Goal: Navigation & Orientation: Find specific page/section

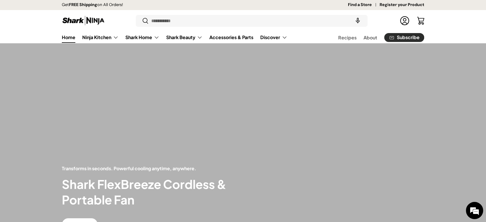
click at [370, 5] on link "Find a Store" at bounding box center [364, 5] width 32 height 6
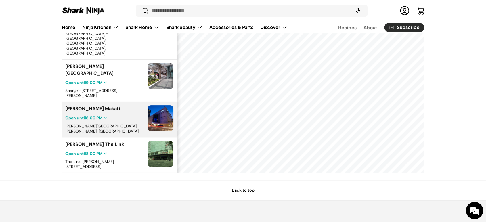
scroll to position [41, 0]
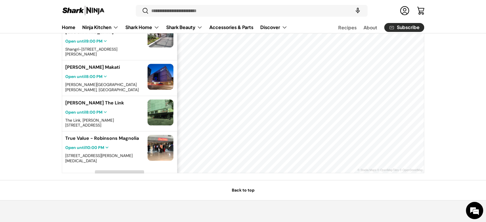
click at [115, 173] on span "Load More" at bounding box center [119, 175] width 19 height 5
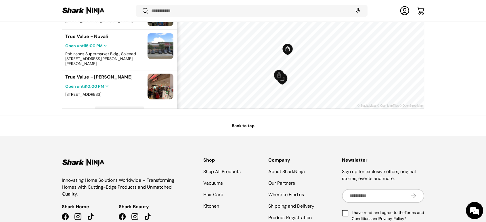
scroll to position [284, 0]
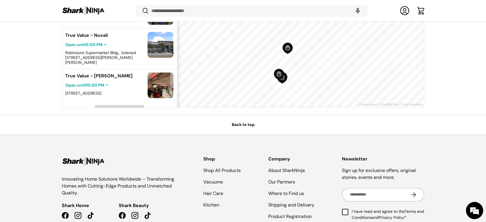
click at [120, 108] on span "Load More" at bounding box center [119, 110] width 19 height 5
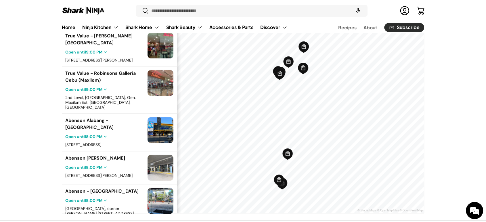
scroll to position [508, 0]
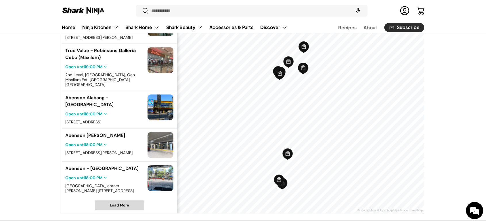
click at [117, 204] on span "Load More" at bounding box center [119, 204] width 49 height 9
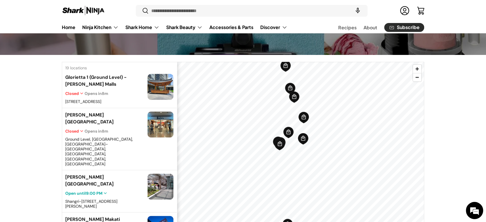
scroll to position [103, 0]
